Goal: Transaction & Acquisition: Purchase product/service

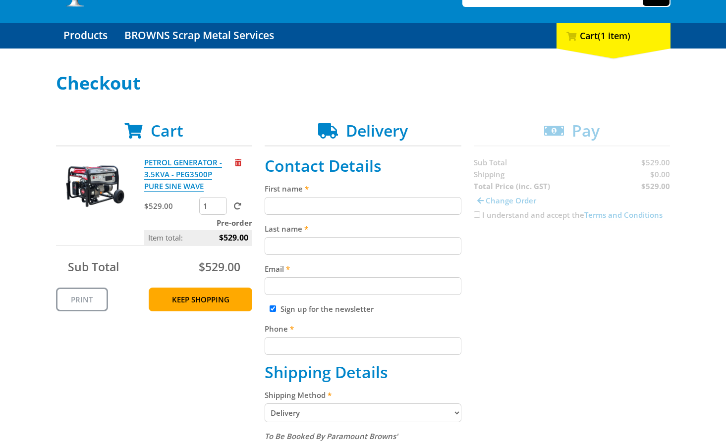
scroll to position [89, 0]
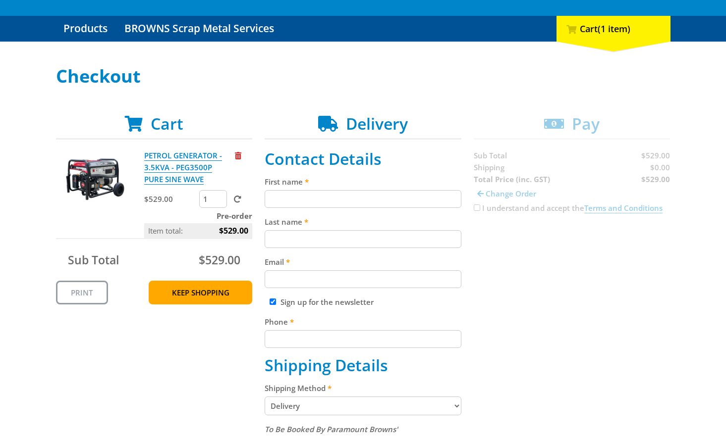
click at [389, 191] on input "First name" at bounding box center [363, 199] width 197 height 18
paste input "[PERSON_NAME]"
type input "[PERSON_NAME]"
click at [358, 246] on input "Last name" at bounding box center [363, 239] width 197 height 18
paste input "[PERSON_NAME]"
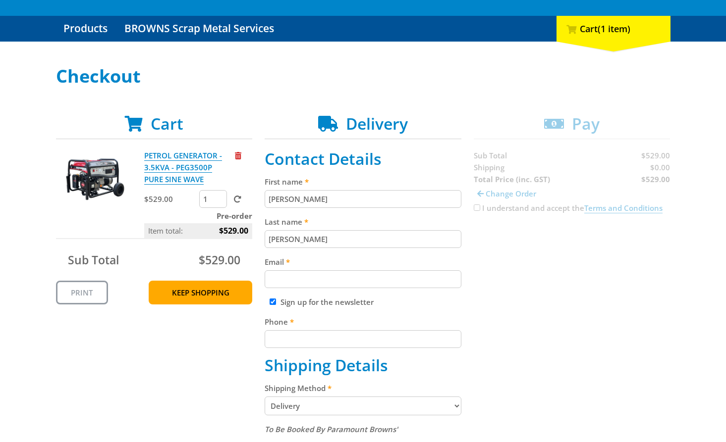
type input "[PERSON_NAME]"
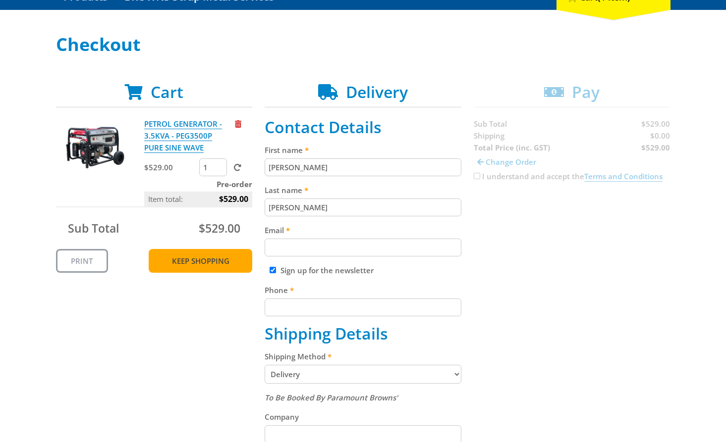
scroll to position [123, 0]
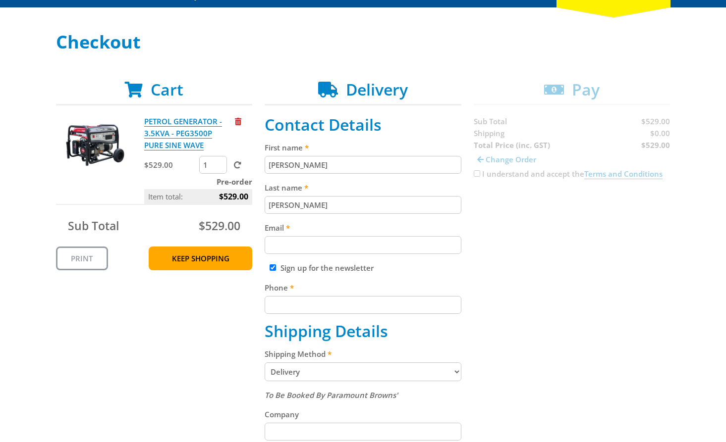
click at [351, 250] on input "Email" at bounding box center [363, 245] width 197 height 18
paste input "[EMAIL_ADDRESS][DOMAIN_NAME]"
type input "[EMAIL_ADDRESS][DOMAIN_NAME]"
click at [539, 265] on div "Cart PETROL GENERATOR - 3.5KVA - PEG3500P PURE SINE WAVE $529.00 1 Pre-order It…" at bounding box center [363, 423] width 614 height 687
click at [350, 302] on input "Phone" at bounding box center [363, 305] width 197 height 18
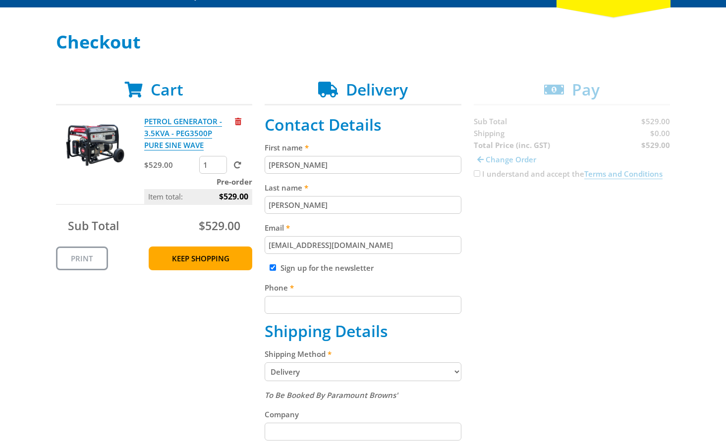
click at [391, 308] on input "Phone" at bounding box center [363, 305] width 197 height 18
paste input "[PHONE_NUMBER]"
type input "[PHONE_NUMBER]"
click at [541, 285] on div "Cart PETROL GENERATOR - 3.5KVA - PEG3500P PURE SINE WAVE $529.00 1 Pre-order It…" at bounding box center [363, 423] width 614 height 687
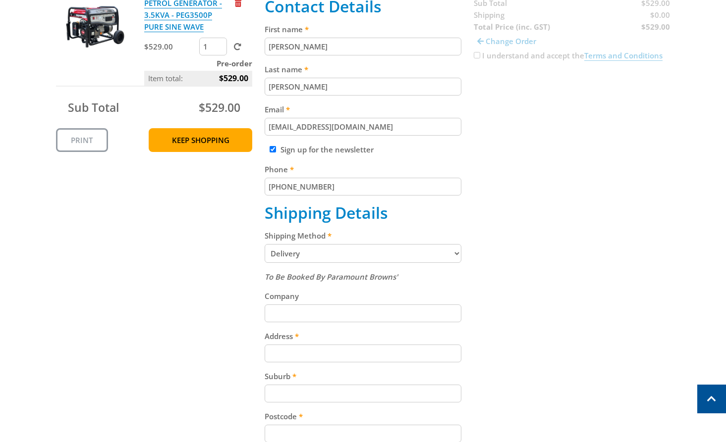
scroll to position [235, 0]
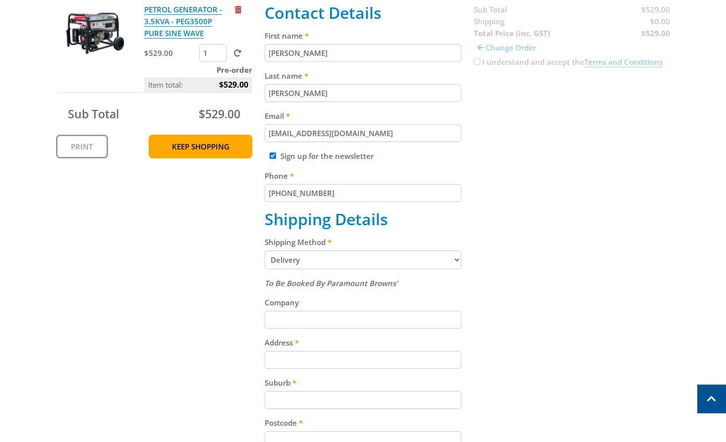
click at [426, 257] on select "Pickup from Gepps Cross Delivery" at bounding box center [363, 260] width 197 height 19
select select "Pickup"
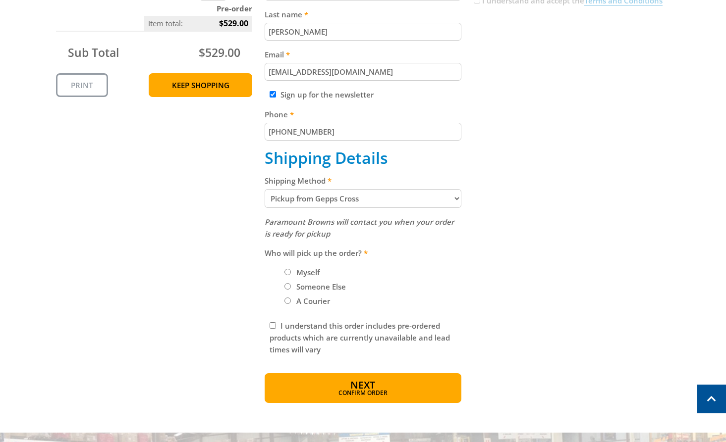
scroll to position [303, 0]
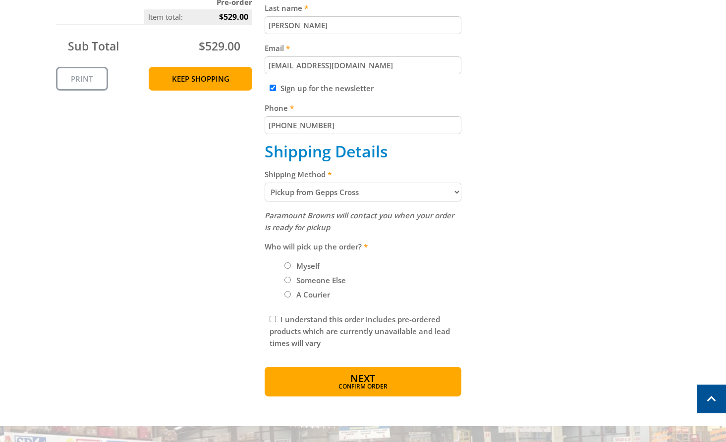
click at [289, 268] on input "Myself" at bounding box center [287, 266] width 6 height 6
radio input "true"
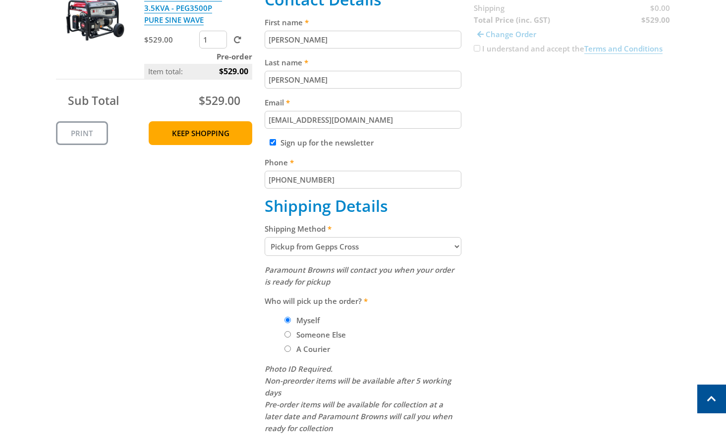
scroll to position [244, 0]
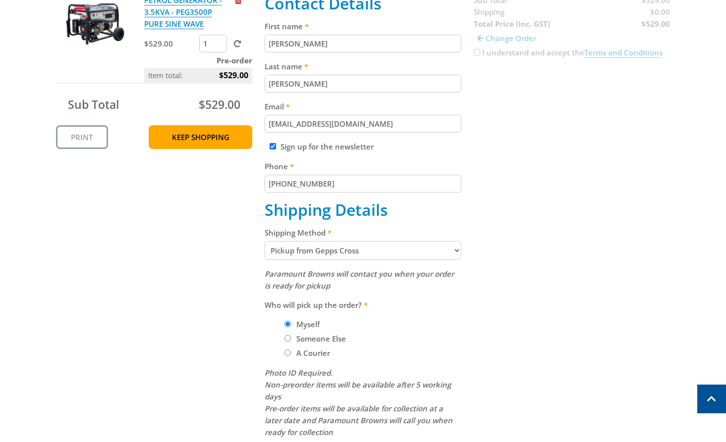
click at [433, 250] on select "Pickup from Gepps Cross Delivery" at bounding box center [363, 250] width 197 height 19
select select "Delivery"
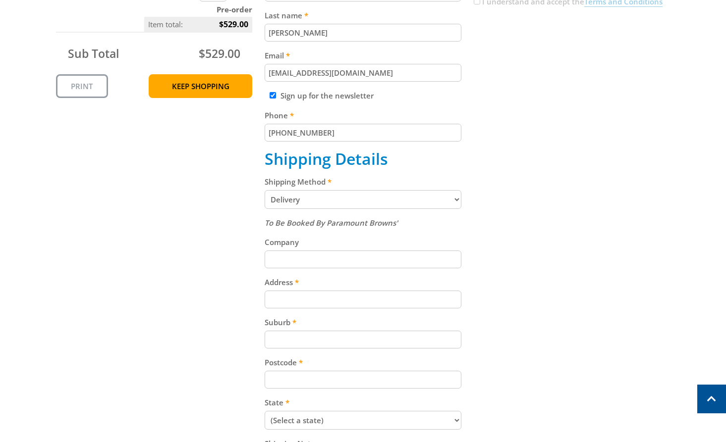
scroll to position [297, 0]
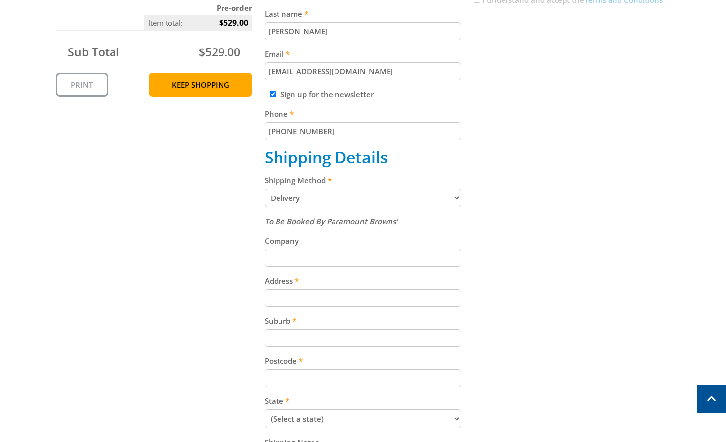
click at [345, 301] on input "Address" at bounding box center [363, 298] width 197 height 18
paste input "[STREET_ADDRESS]"
type input "[STREET_ADDRESS]"
drag, startPoint x: 523, startPoint y: 287, endPoint x: 718, endPoint y: 298, distance: 195.5
click at [534, 299] on div "Cart PETROL GENERATOR - 3.5KVA - PEG3500P PURE SINE WAVE $529.00 1 Pre-order It…" at bounding box center [363, 249] width 614 height 687
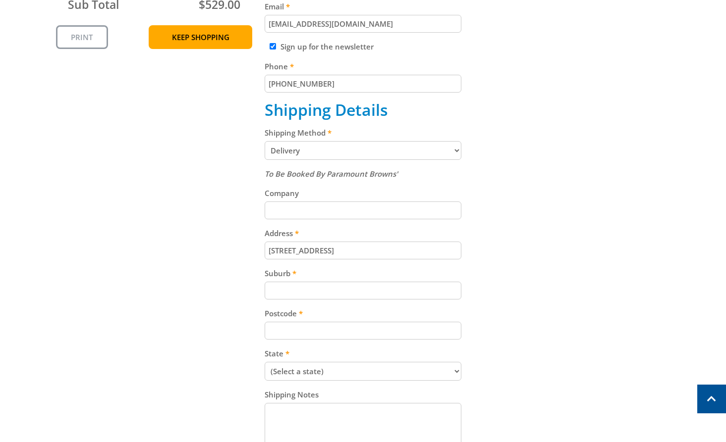
scroll to position [372, 0]
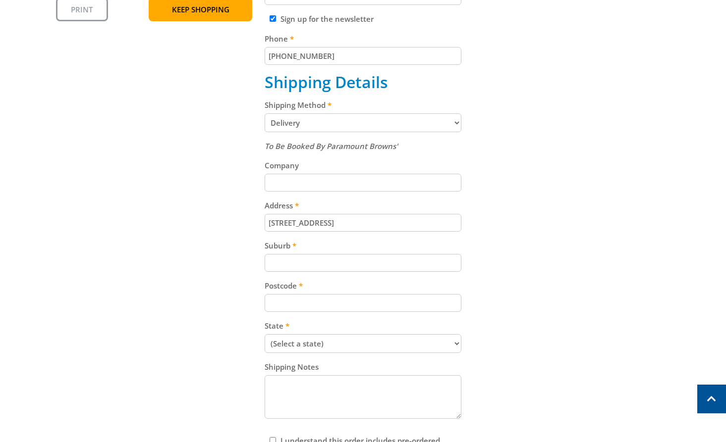
click at [335, 267] on input "Suburb" at bounding box center [363, 263] width 197 height 18
paste input "Gepps Cross"
type input "Gepps Cross"
click at [348, 315] on div "To Be Booked By Paramount Browns' Company Address [STREET_ADDRESS] Suburb Gepps…" at bounding box center [363, 281] width 197 height 282
click at [336, 294] on input "Postcode" at bounding box center [363, 303] width 197 height 18
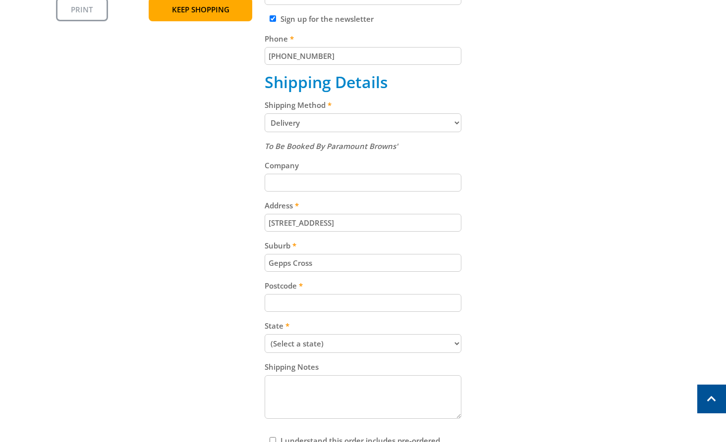
paste input "5094"
type input "5094"
click at [498, 259] on div "Cart PETROL GENERATOR - 3.5KVA - PEG3500P PURE SINE WAVE $529.00 1 Pre-order It…" at bounding box center [363, 174] width 614 height 687
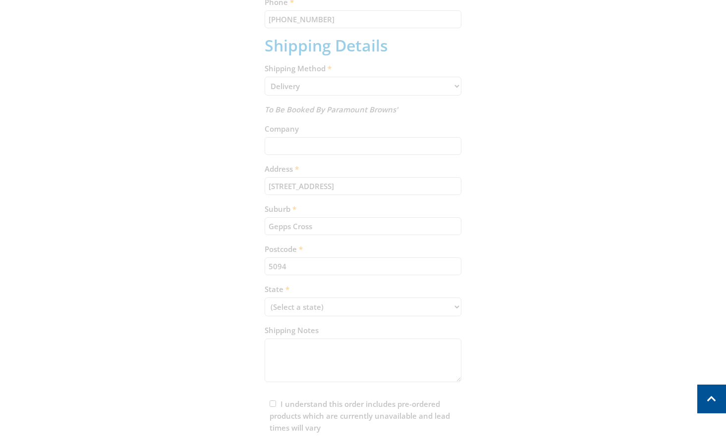
scroll to position [413, 0]
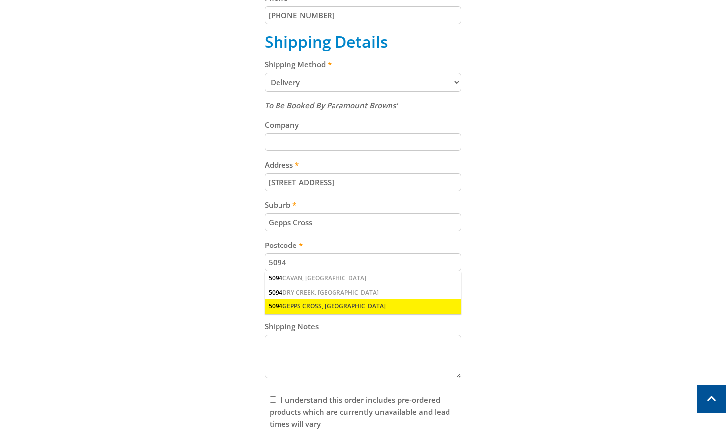
click at [343, 307] on div "5094 GEPPS CROSS, [GEOGRAPHIC_DATA]" at bounding box center [363, 307] width 197 height 14
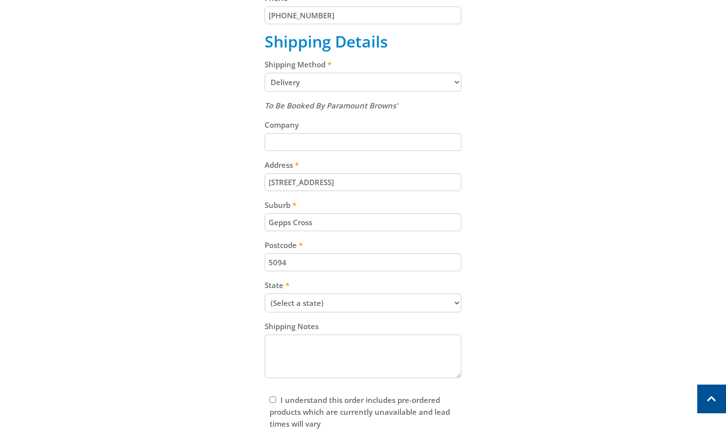
drag, startPoint x: 573, startPoint y: 251, endPoint x: 550, endPoint y: 261, distance: 24.7
click at [552, 261] on div "Cart PETROL GENERATOR - 3.5KVA - PEG3500P PURE SINE WAVE $529.00 1 Pre-order It…" at bounding box center [363, 133] width 614 height 687
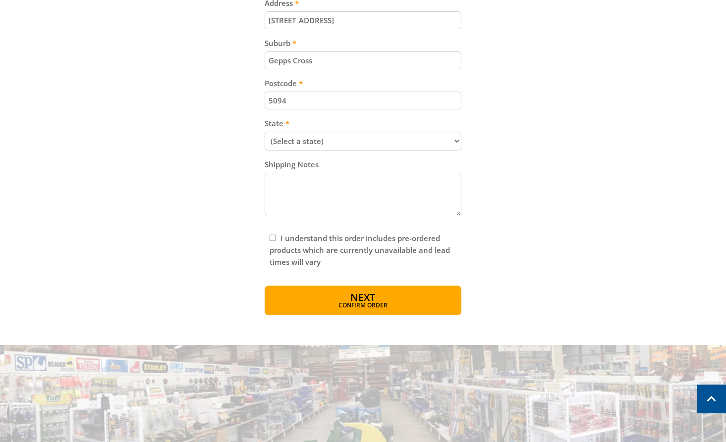
scroll to position [579, 0]
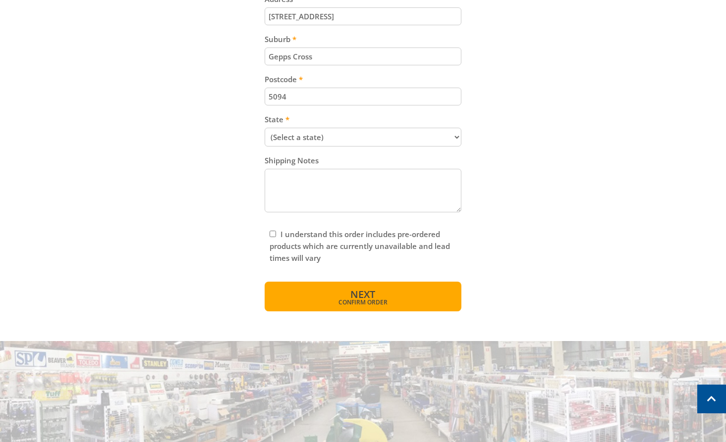
click at [358, 295] on span "Next" at bounding box center [362, 294] width 25 height 13
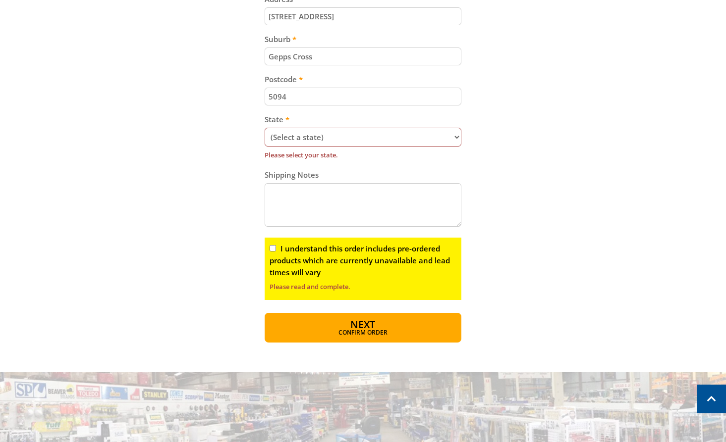
click at [324, 134] on select "(Select a state) [GEOGRAPHIC_DATA] [GEOGRAPHIC_DATA] [GEOGRAPHIC_DATA] [GEOGRAP…" at bounding box center [363, 137] width 197 height 19
click at [442, 134] on select "(Select a state) [GEOGRAPHIC_DATA] [GEOGRAPHIC_DATA] [GEOGRAPHIC_DATA] [GEOGRAP…" at bounding box center [363, 137] width 197 height 19
select select "SA"
click at [265, 128] on select "(Select a state) [GEOGRAPHIC_DATA] [GEOGRAPHIC_DATA] [GEOGRAPHIC_DATA] [GEOGRAP…" at bounding box center [363, 137] width 197 height 19
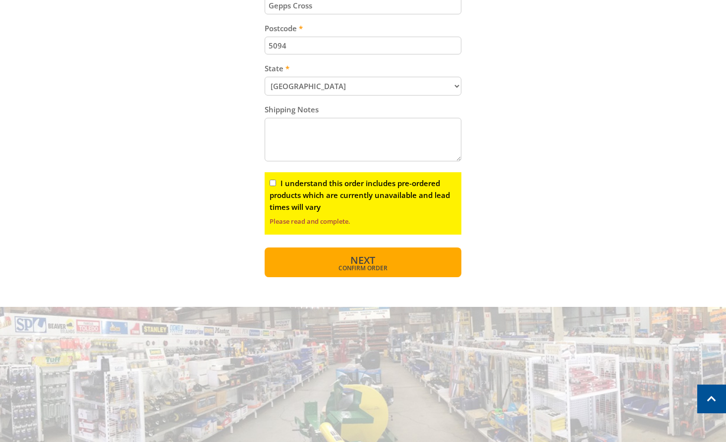
scroll to position [632, 0]
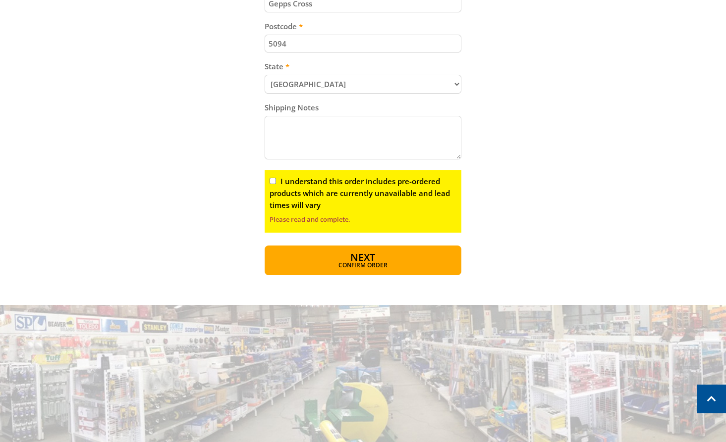
click at [272, 183] on input "I understand this order includes pre-ordered products which are currently unava…" at bounding box center [273, 181] width 6 height 6
checkbox input "true"
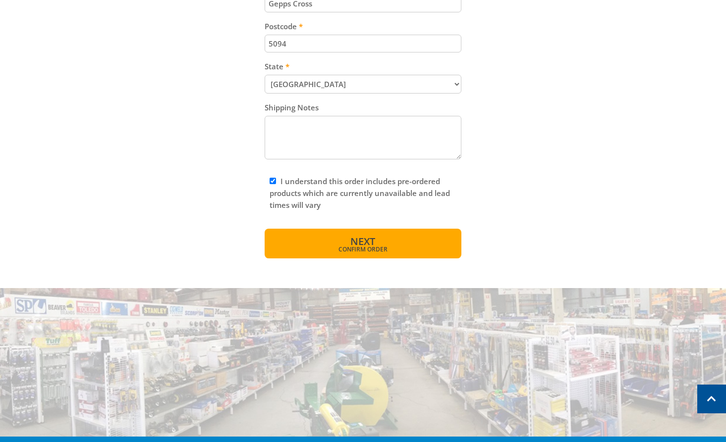
click at [380, 242] on button "Next Confirm order" at bounding box center [363, 244] width 197 height 30
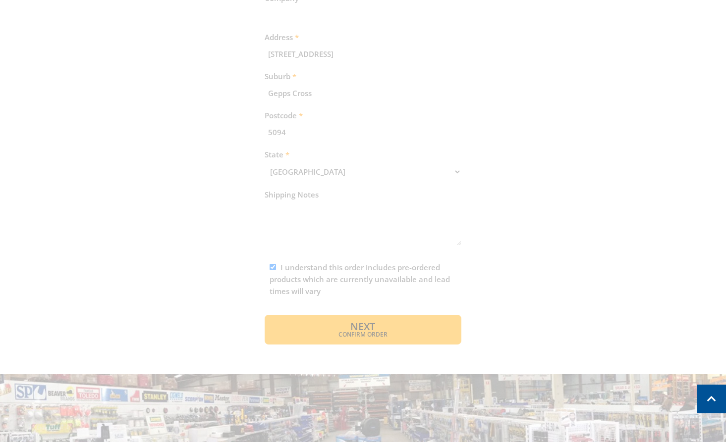
scroll to position [531, 0]
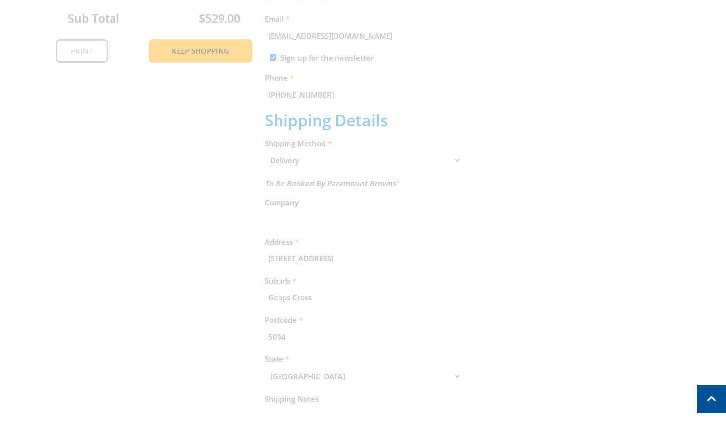
click at [643, 149] on div "Cart PETROL GENERATOR - 3.5KVA - PEG3500P PURE SINE WAVE $529.00 1 Pre-order It…" at bounding box center [363, 211] width 614 height 676
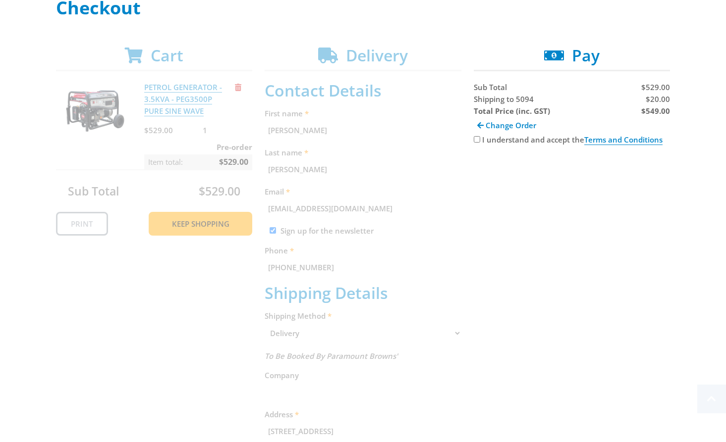
scroll to position [159, 0]
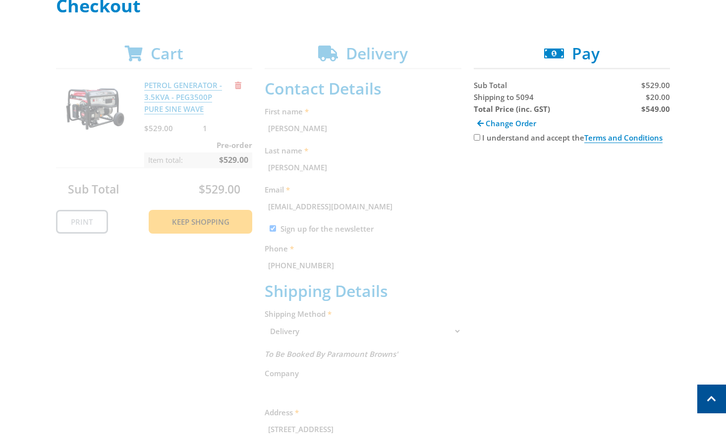
click at [479, 137] on input "I understand and accept the Terms and Conditions" at bounding box center [477, 137] width 6 height 6
checkbox input "true"
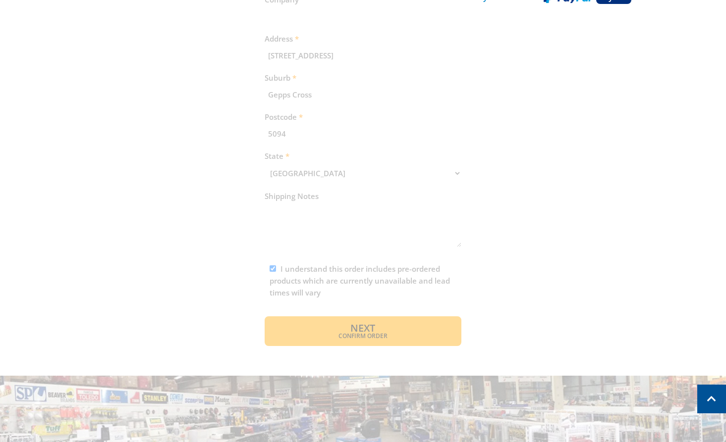
scroll to position [630, 0]
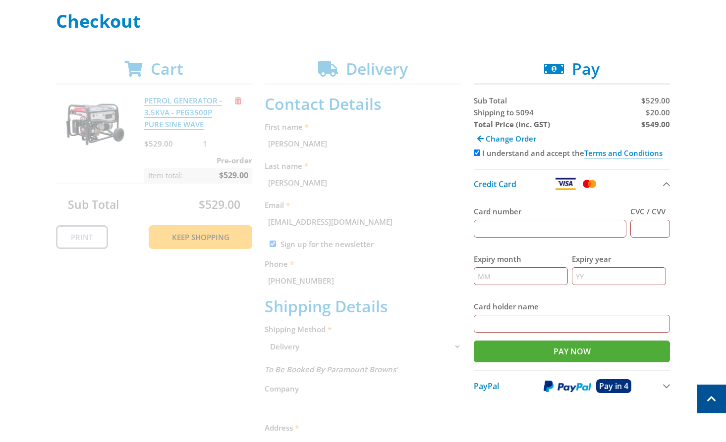
scroll to position [135, 0]
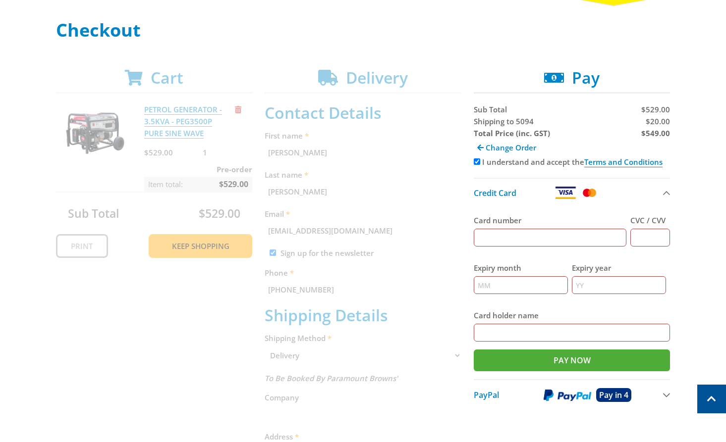
click at [536, 229] on input "Card number" at bounding box center [550, 238] width 153 height 18
type input "[CREDIT_CARD_NUMBER]"
type input "123"
type input "12"
type input "2025"
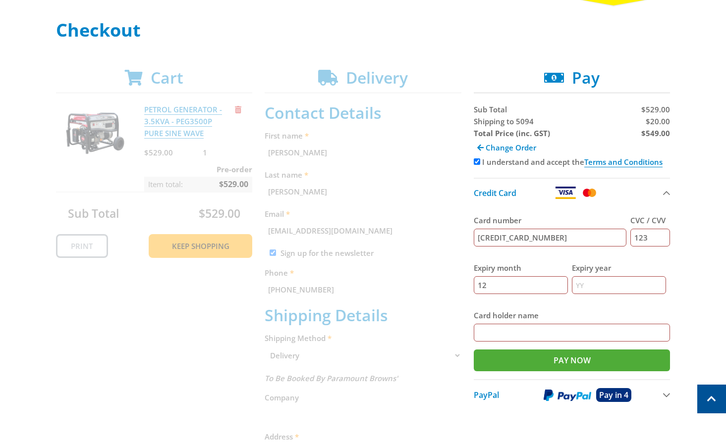
type input "[PERSON_NAME]"
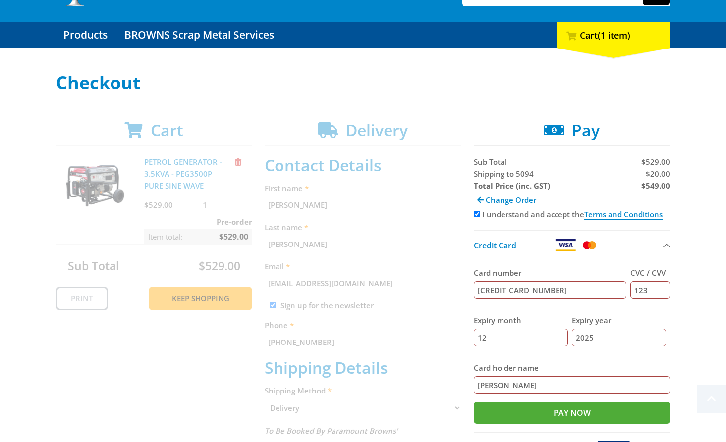
scroll to position [73, 0]
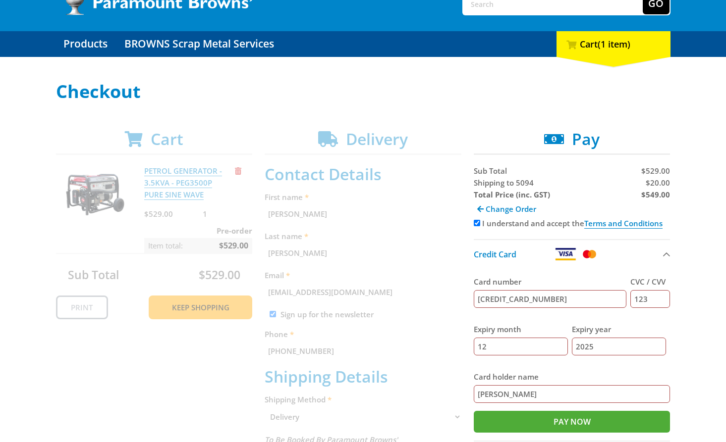
click at [485, 182] on span "Shipping to 5094" at bounding box center [504, 183] width 60 height 10
copy span "Shipping"
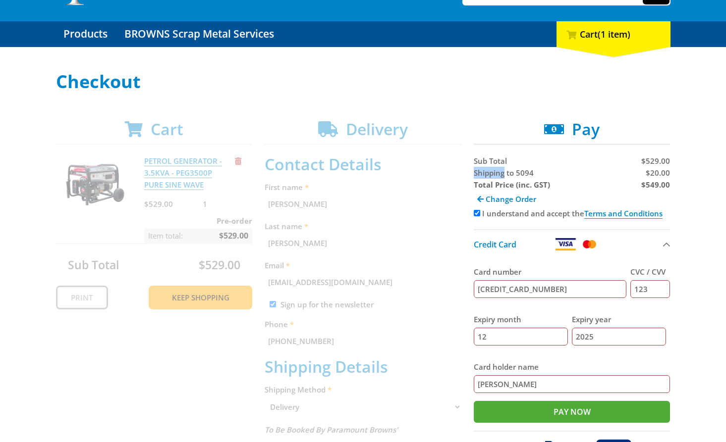
scroll to position [84, 0]
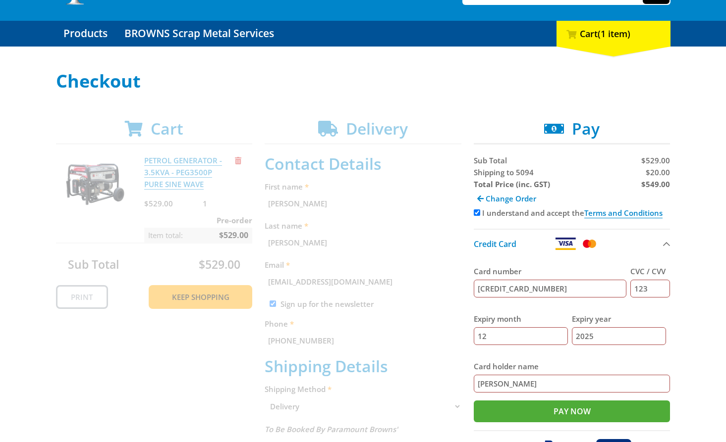
click at [654, 185] on strong "$549.00" at bounding box center [655, 184] width 29 height 10
copy strong "549.00"
click at [659, 172] on span "$20.00" at bounding box center [658, 172] width 24 height 10
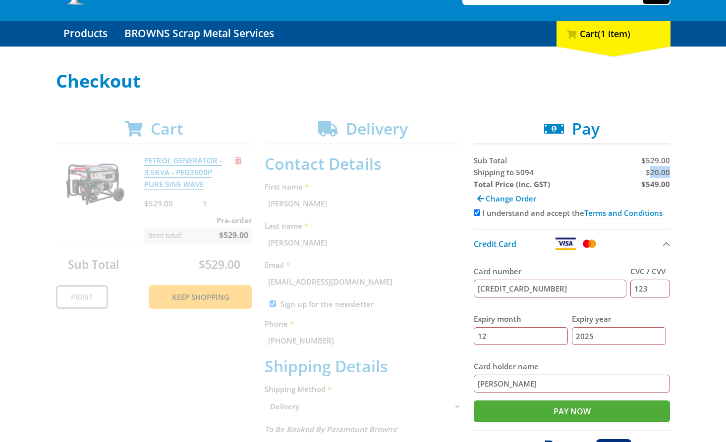
copy span "20.00"
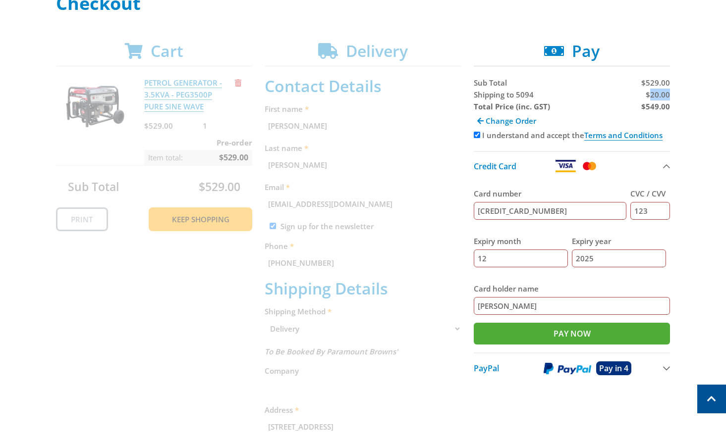
scroll to position [156, 0]
